Goal: Check status

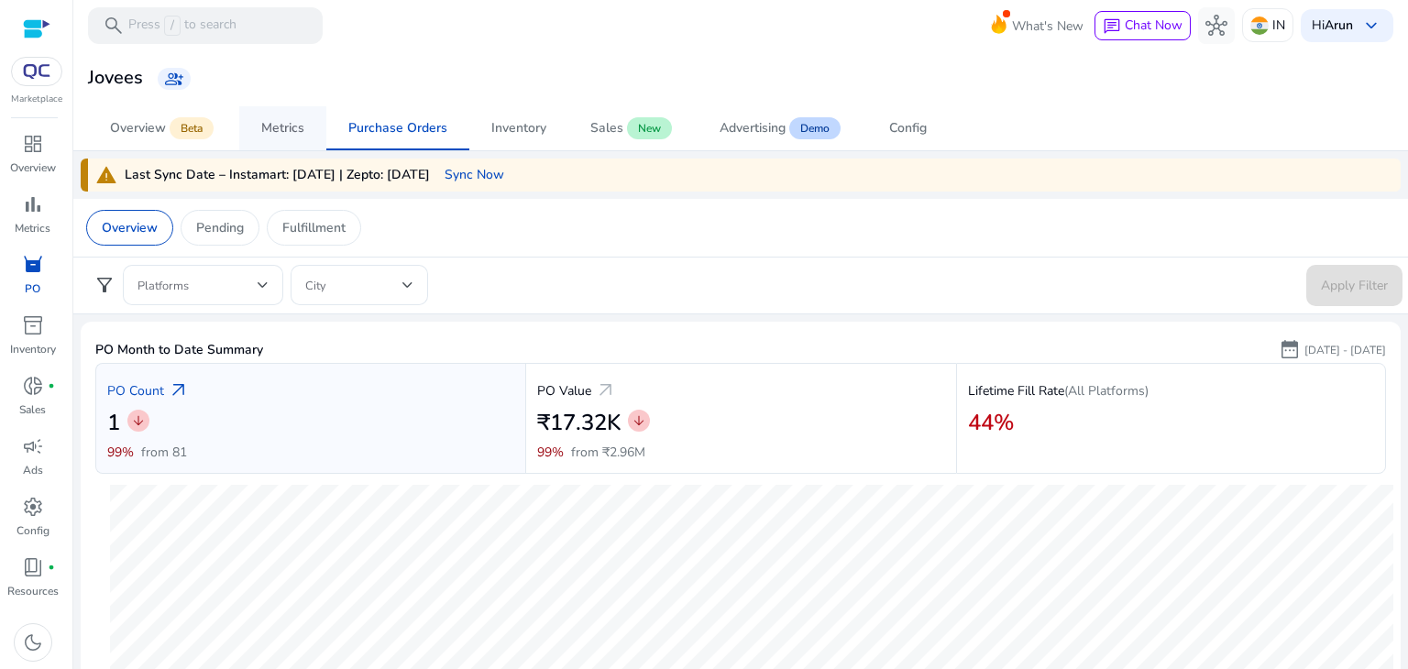
scroll to position [840, 0]
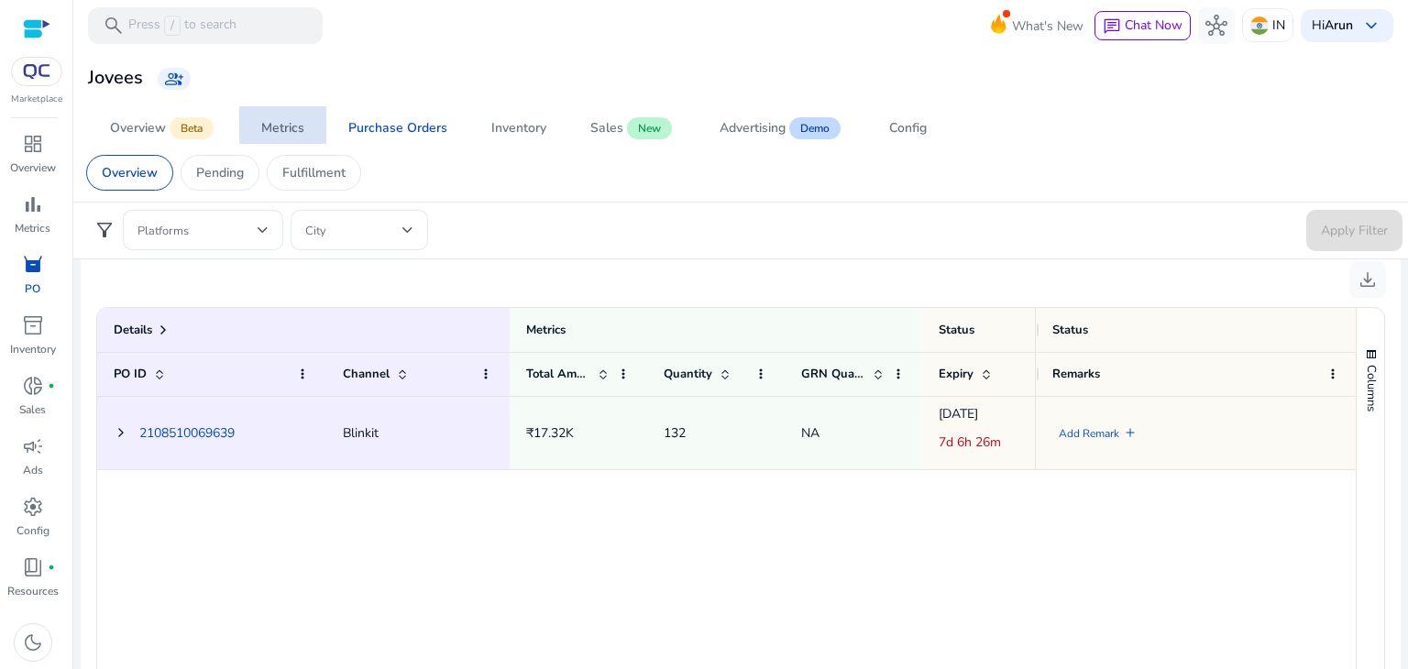
click at [271, 122] on div "Metrics" at bounding box center [282, 128] width 43 height 13
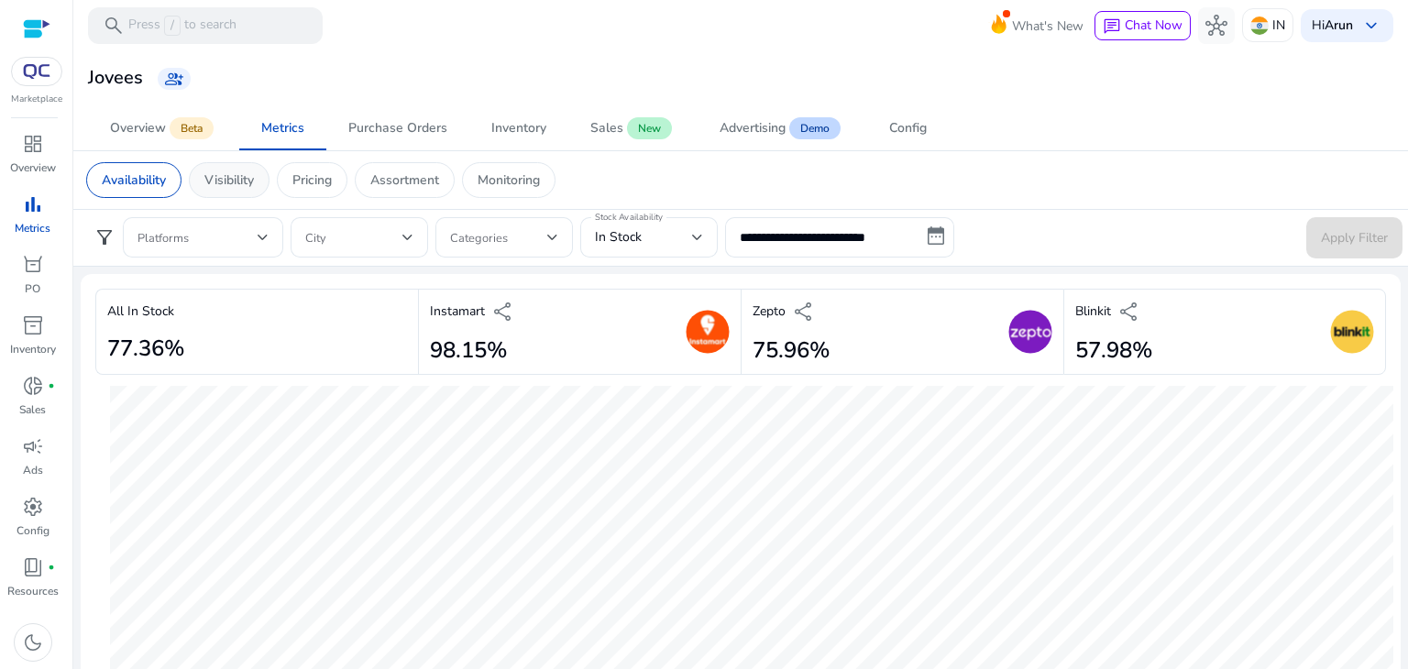
click at [224, 173] on p "Visibility" at bounding box center [229, 180] width 50 height 19
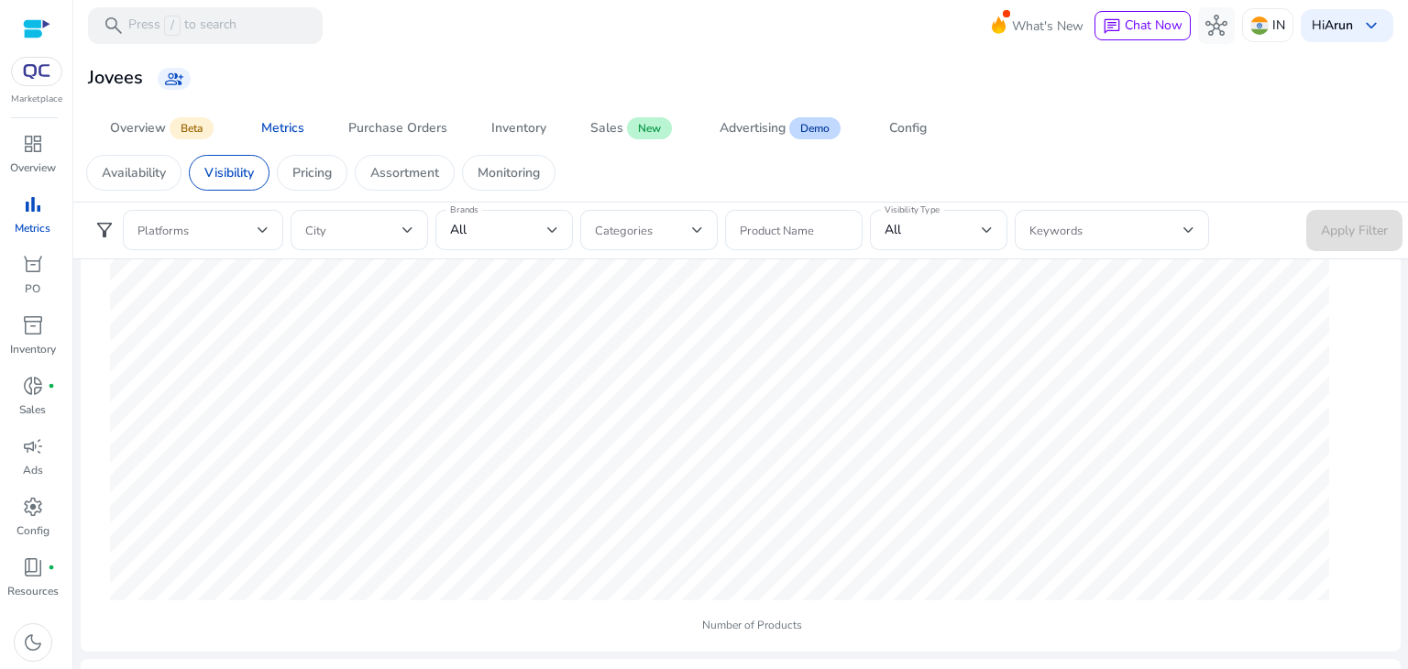
scroll to position [770, 0]
click at [306, 171] on p "Pricing" at bounding box center [311, 172] width 39 height 19
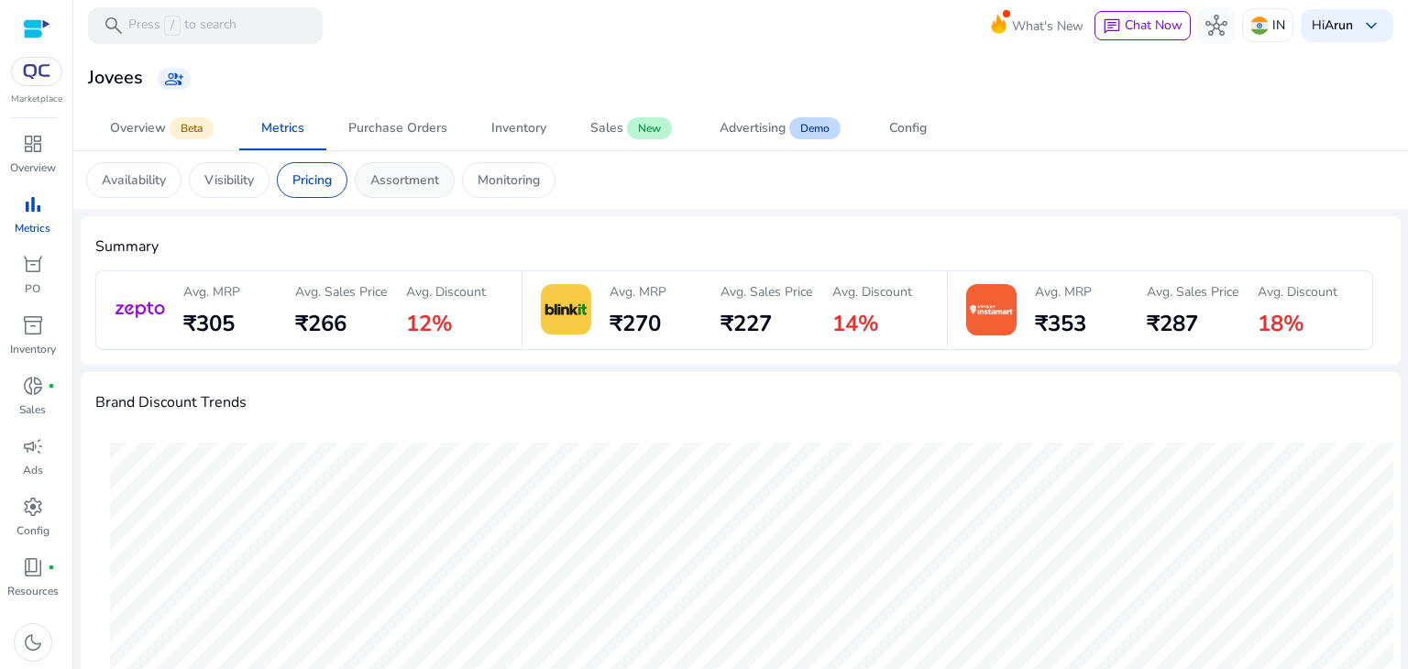
drag, startPoint x: 429, startPoint y: 174, endPoint x: 402, endPoint y: 177, distance: 27.6
click at [402, 177] on p "Assortment" at bounding box center [404, 180] width 69 height 19
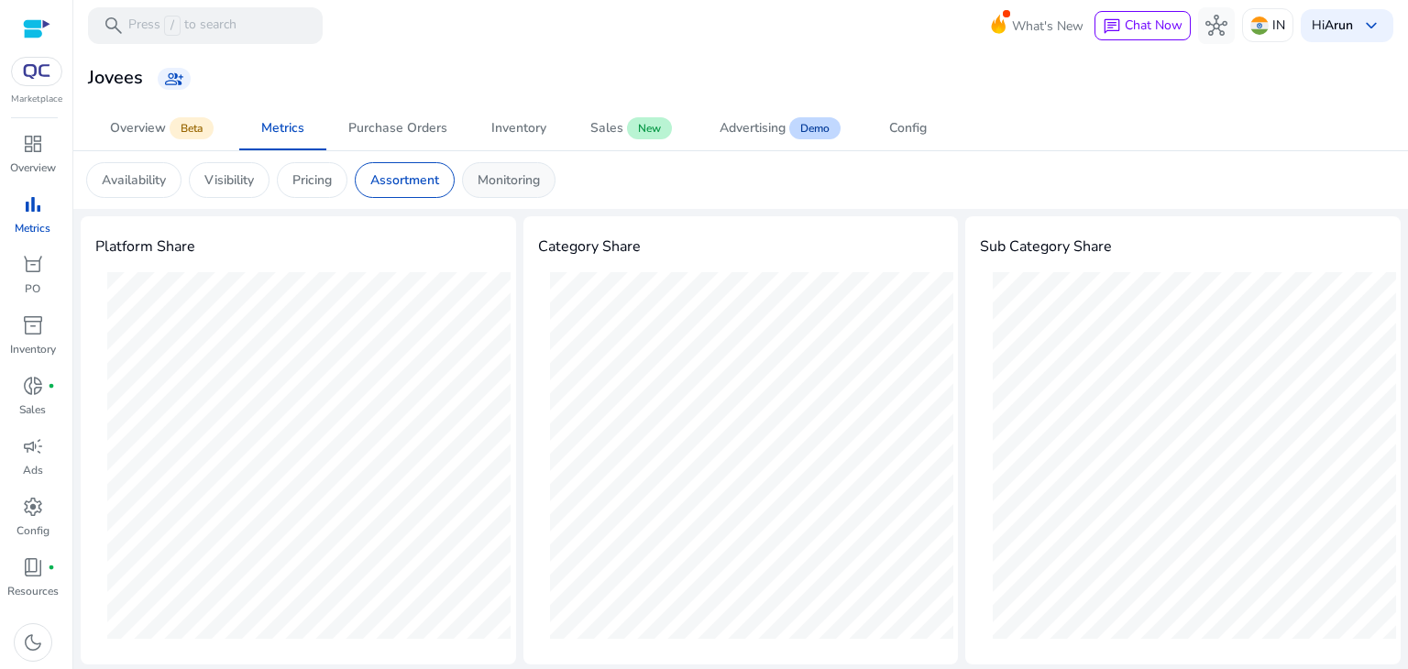
click at [506, 182] on p "Monitoring" at bounding box center [509, 180] width 62 height 19
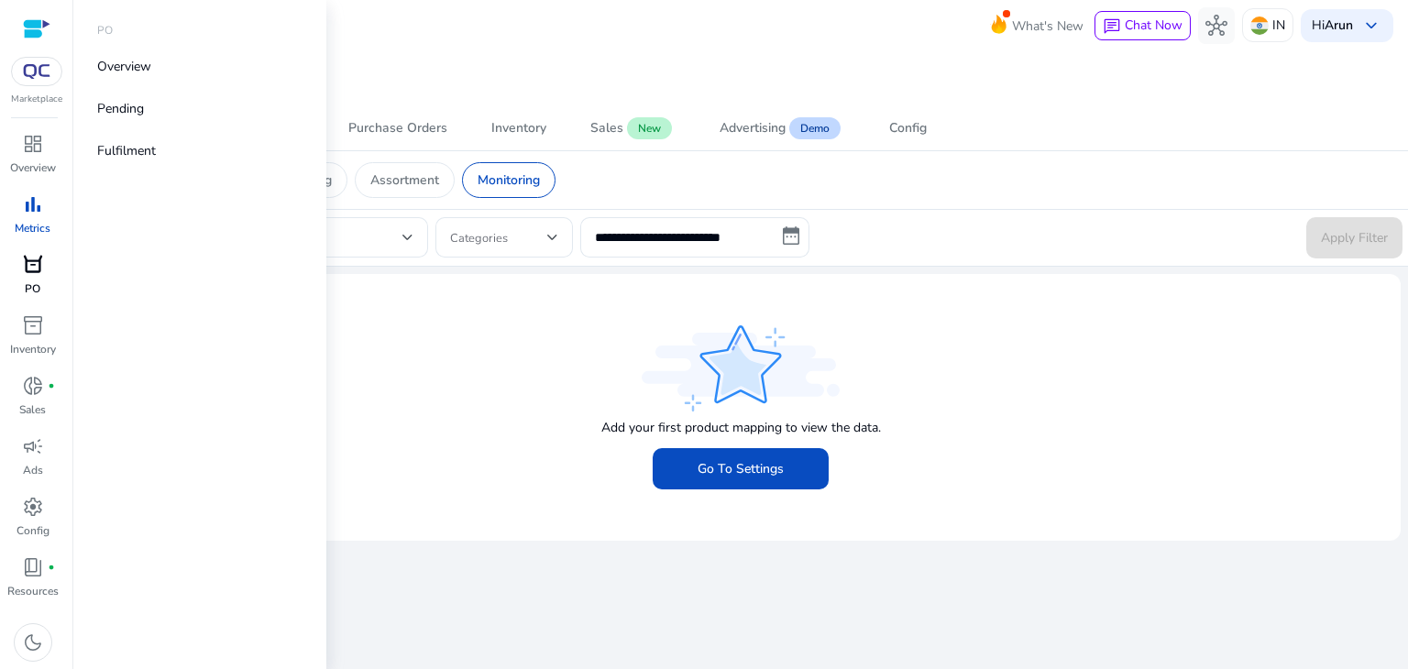
click at [32, 260] on span "orders" at bounding box center [33, 265] width 22 height 22
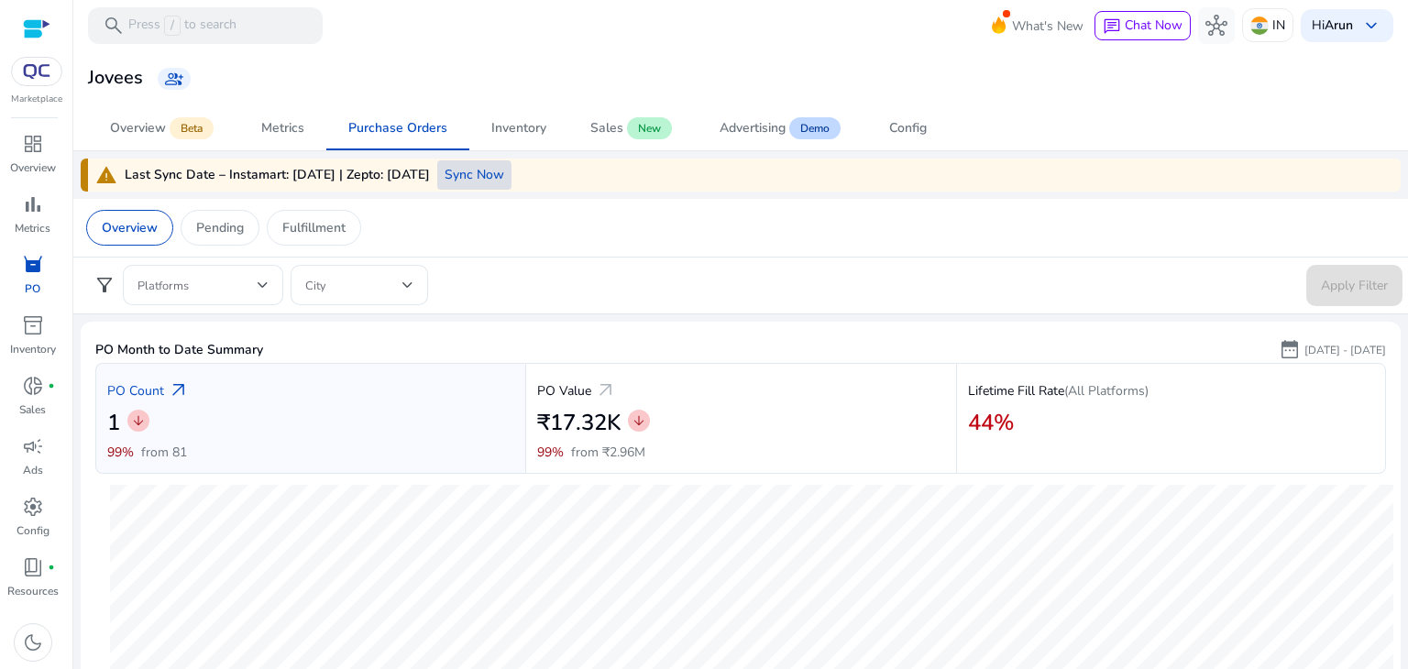
click at [458, 178] on span "Sync Now" at bounding box center [475, 174] width 60 height 19
click at [680, 253] on div "Overview Pending Fulfillment" at bounding box center [741, 228] width 1339 height 58
